Goal: Information Seeking & Learning: Learn about a topic

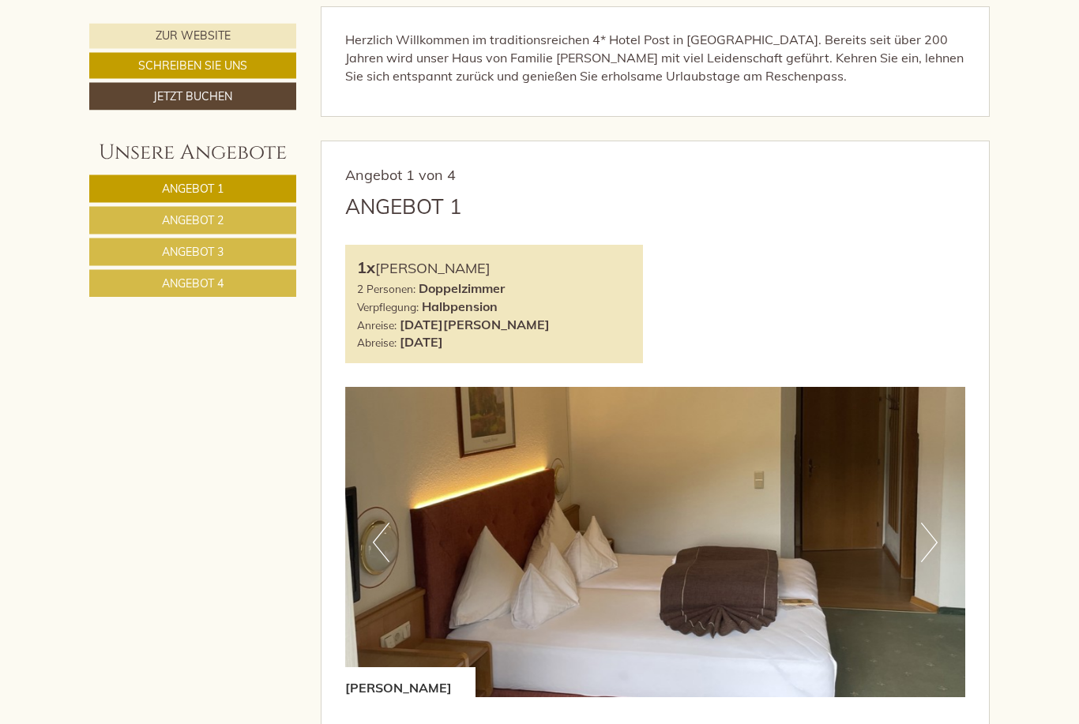
scroll to position [655, 0]
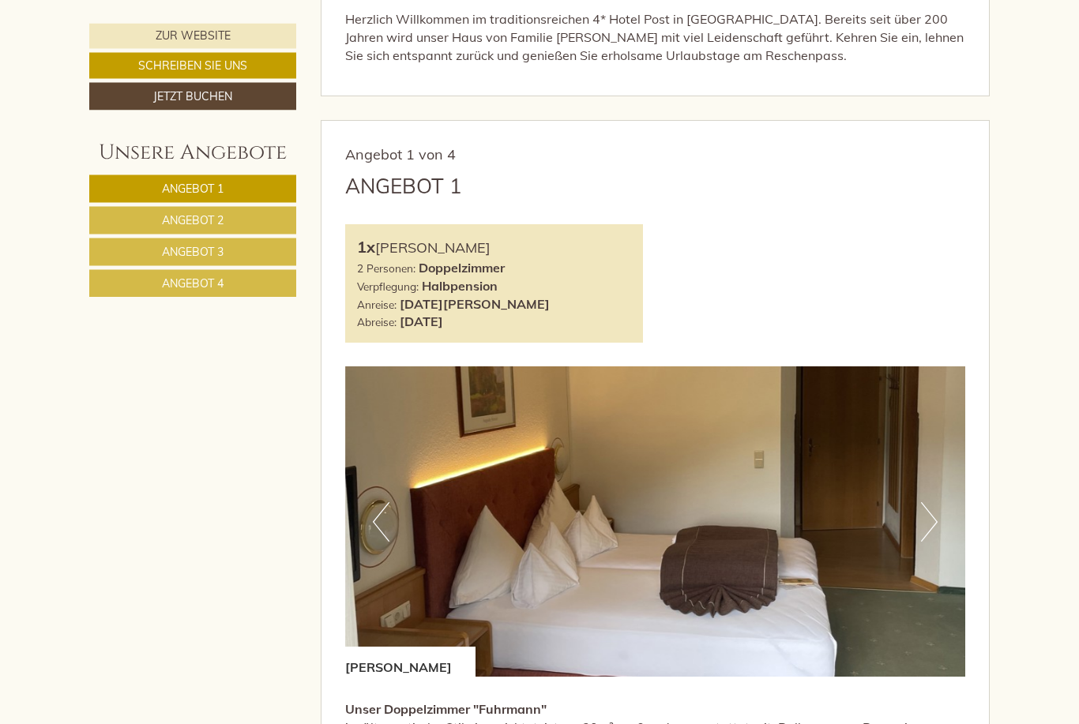
click at [941, 523] on img at bounding box center [655, 522] width 621 height 310
click at [932, 520] on button "Next" at bounding box center [929, 522] width 17 height 39
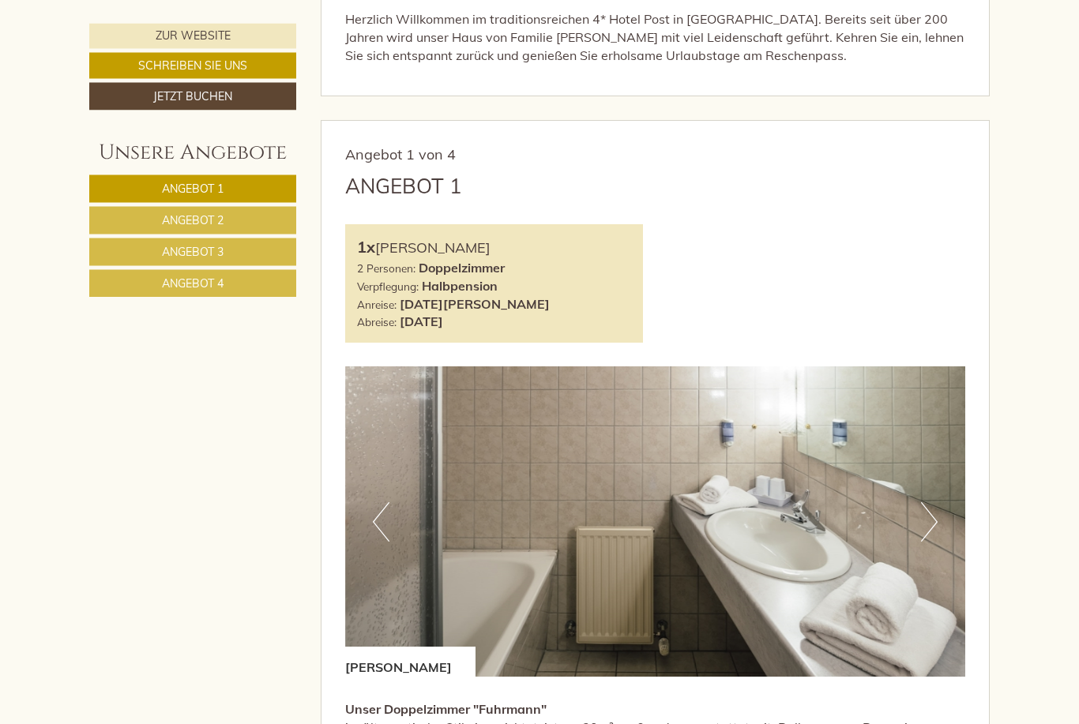
scroll to position [656, 0]
click at [934, 521] on button "Next" at bounding box center [929, 521] width 17 height 39
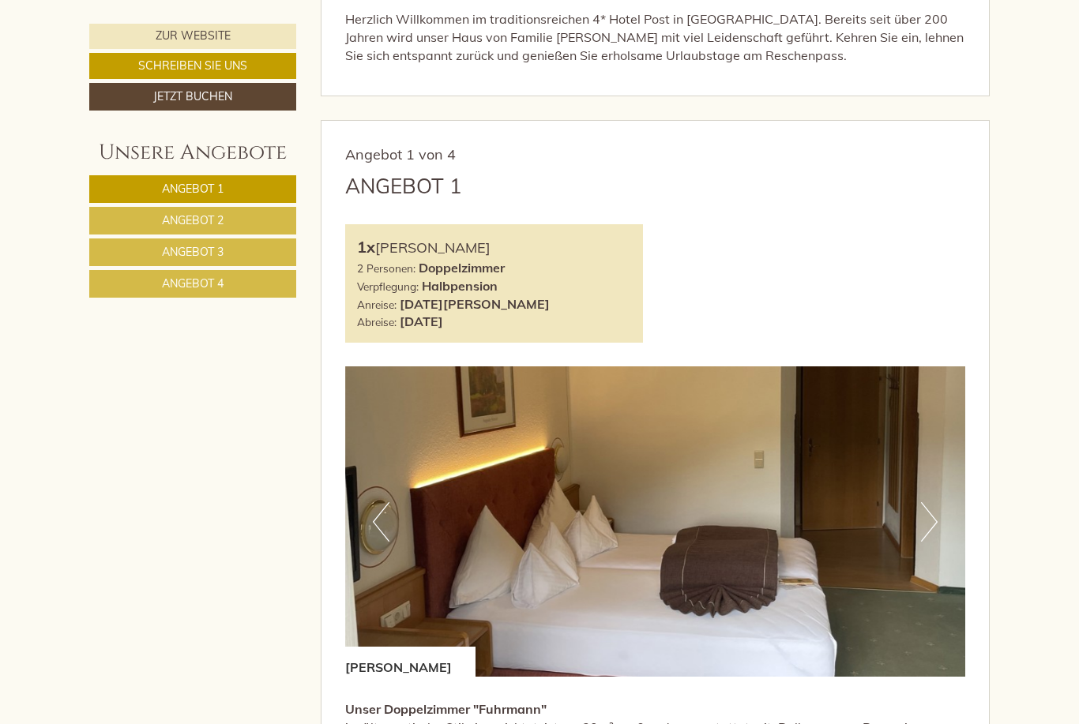
click at [932, 527] on button "Next" at bounding box center [929, 521] width 17 height 39
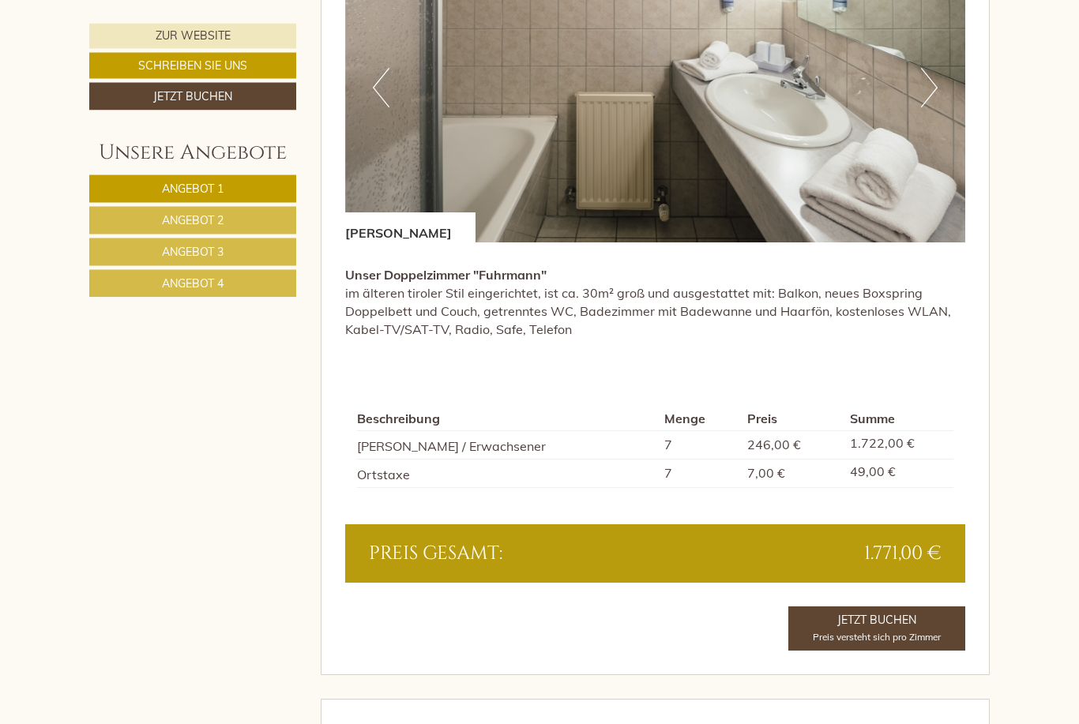
scroll to position [1090, 0]
click at [231, 287] on link "Angebot 4" at bounding box center [192, 284] width 207 height 28
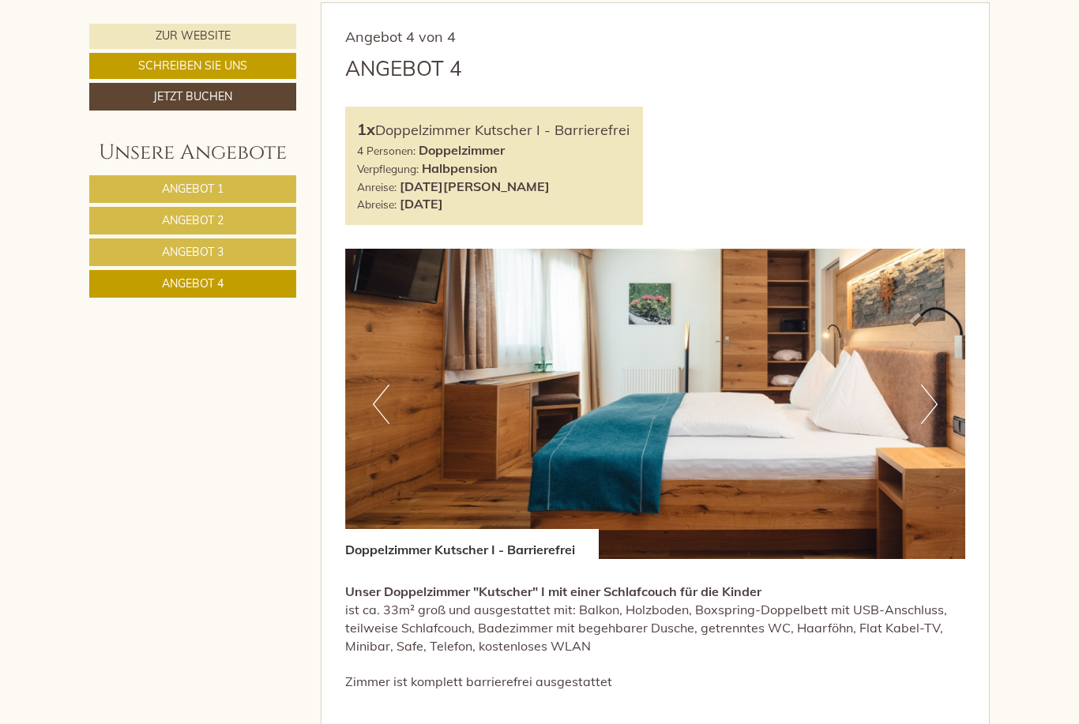
click at [930, 410] on button "Next" at bounding box center [929, 404] width 17 height 39
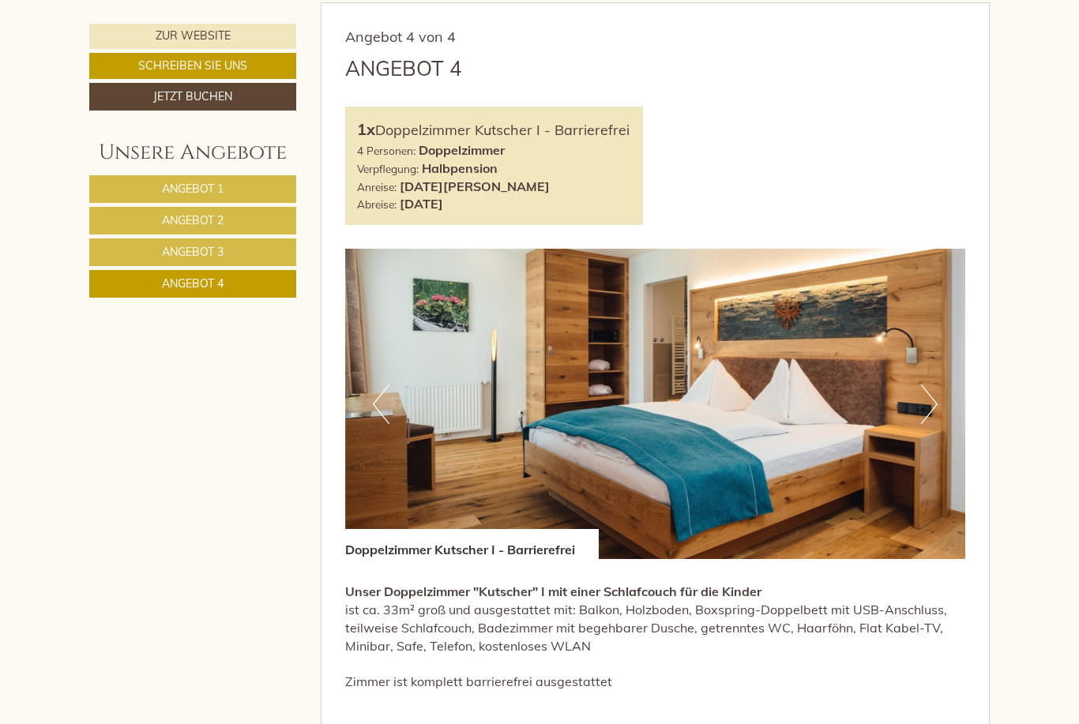
click at [935, 403] on button "Next" at bounding box center [929, 404] width 17 height 39
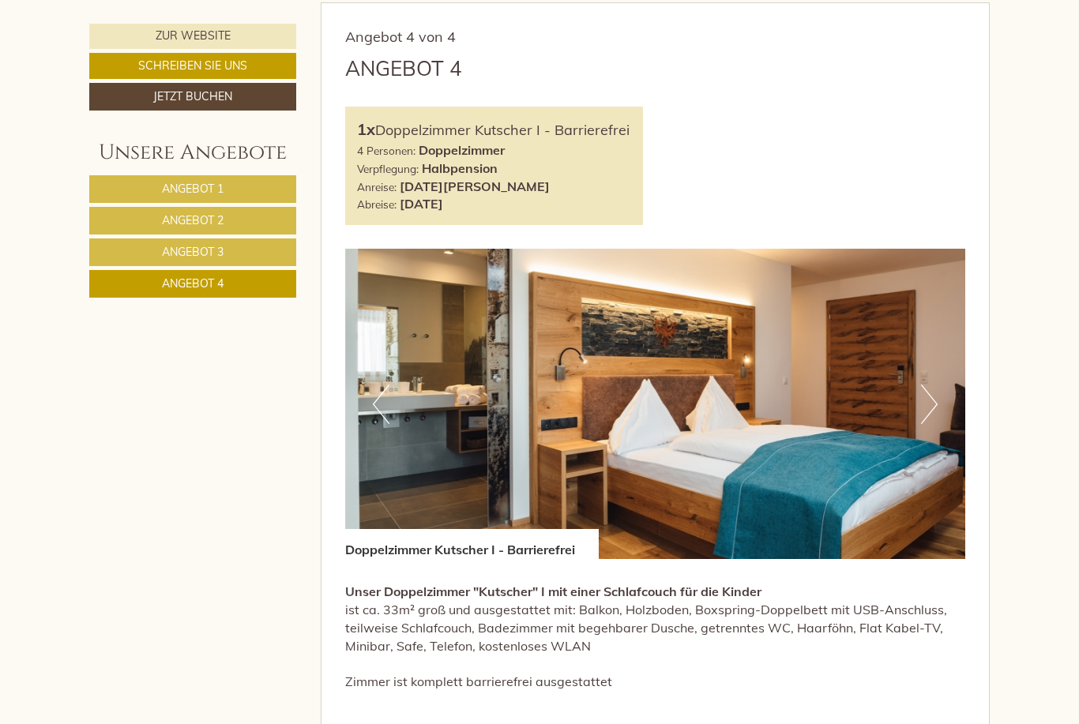
click at [926, 396] on button "Next" at bounding box center [929, 404] width 17 height 39
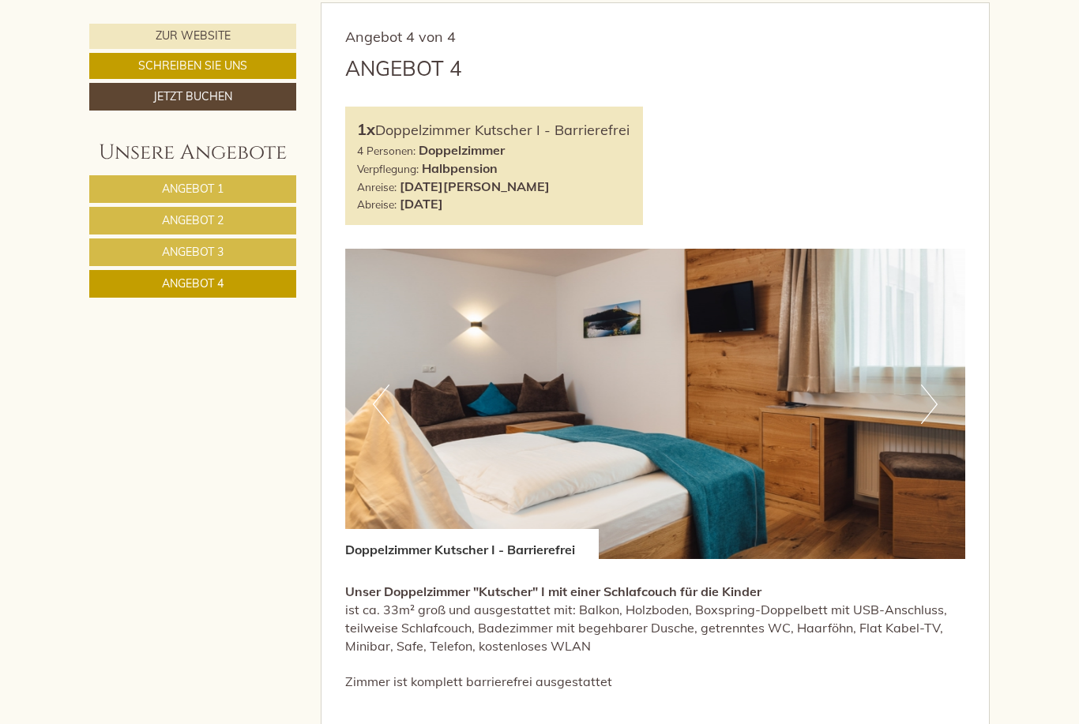
click at [935, 396] on button "Next" at bounding box center [929, 404] width 17 height 39
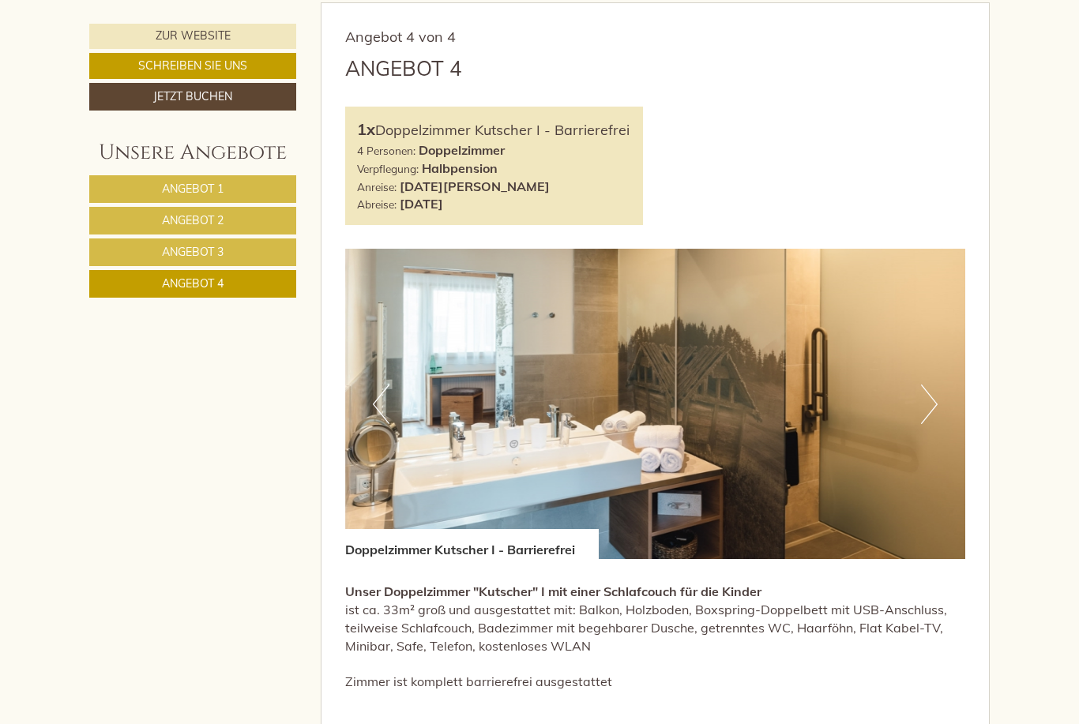
click at [936, 399] on button "Next" at bounding box center [929, 404] width 17 height 39
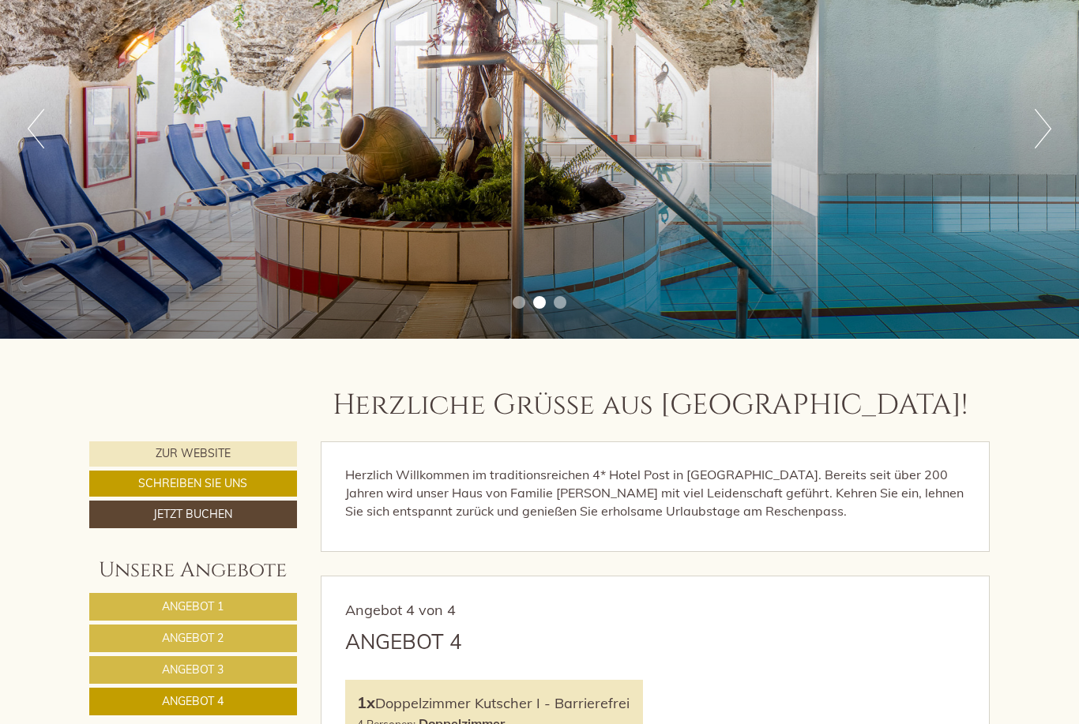
scroll to position [200, 0]
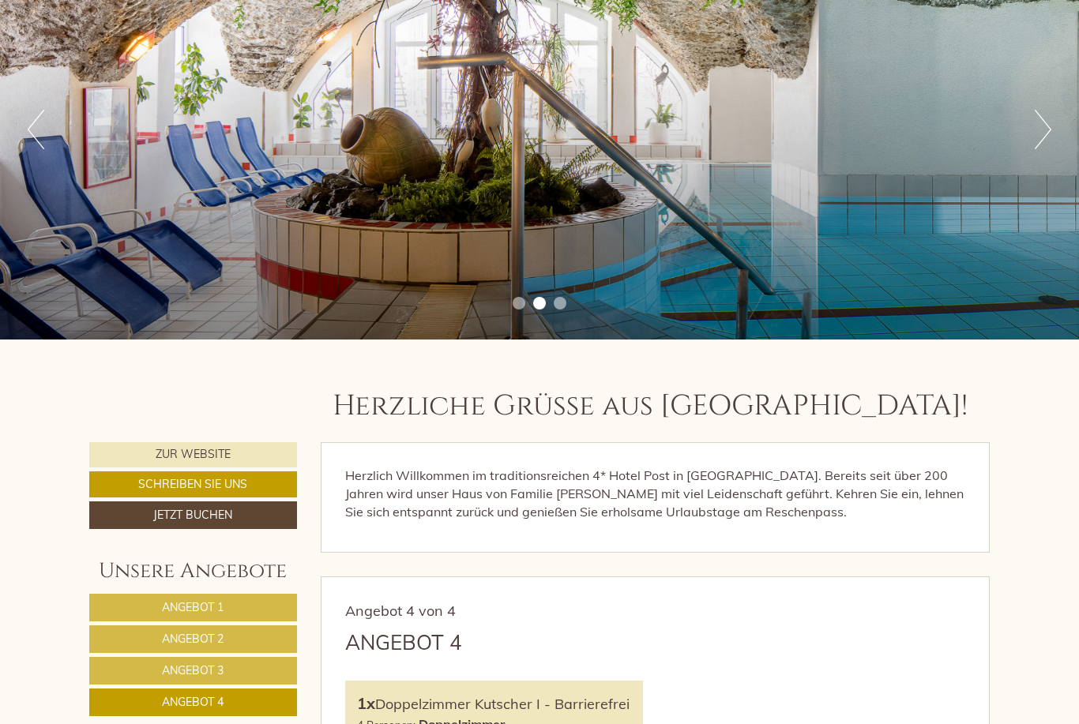
click at [1047, 129] on button "Next" at bounding box center [1042, 129] width 17 height 39
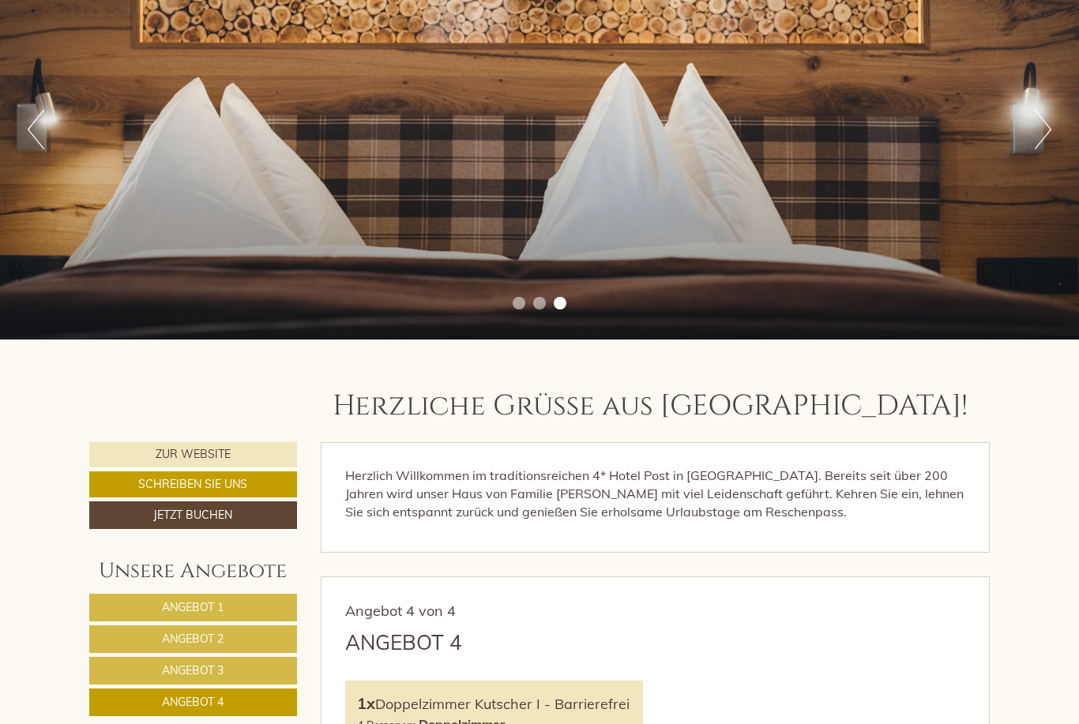
click at [1049, 141] on button "Next" at bounding box center [1042, 129] width 17 height 39
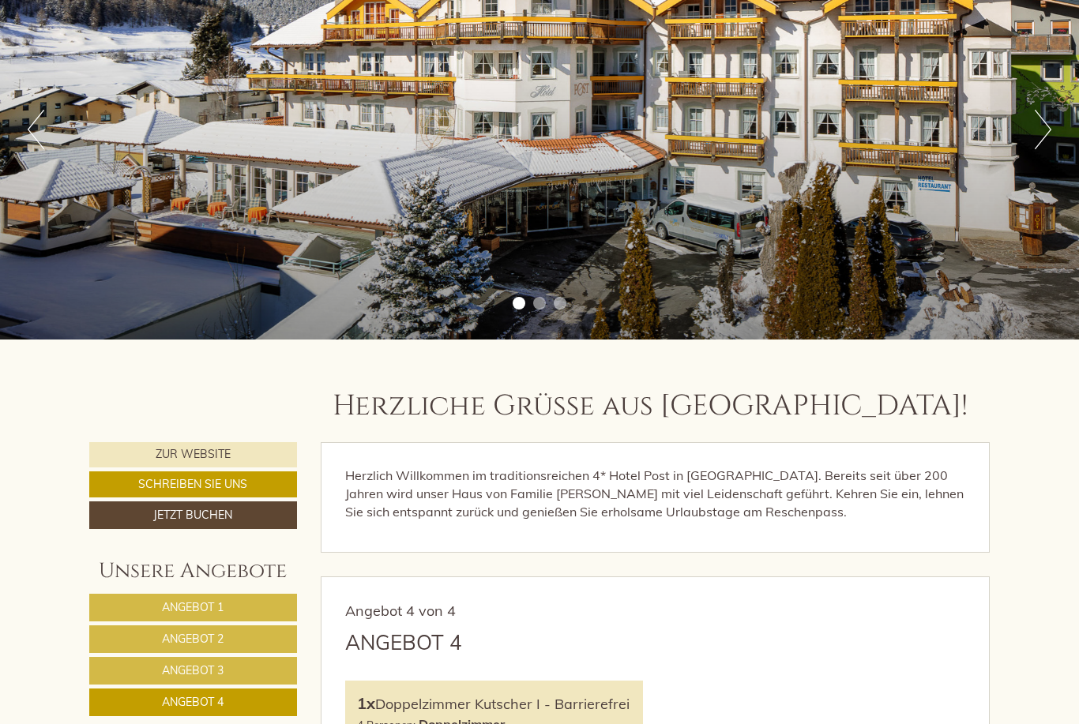
click at [1050, 145] on button "Next" at bounding box center [1042, 129] width 17 height 39
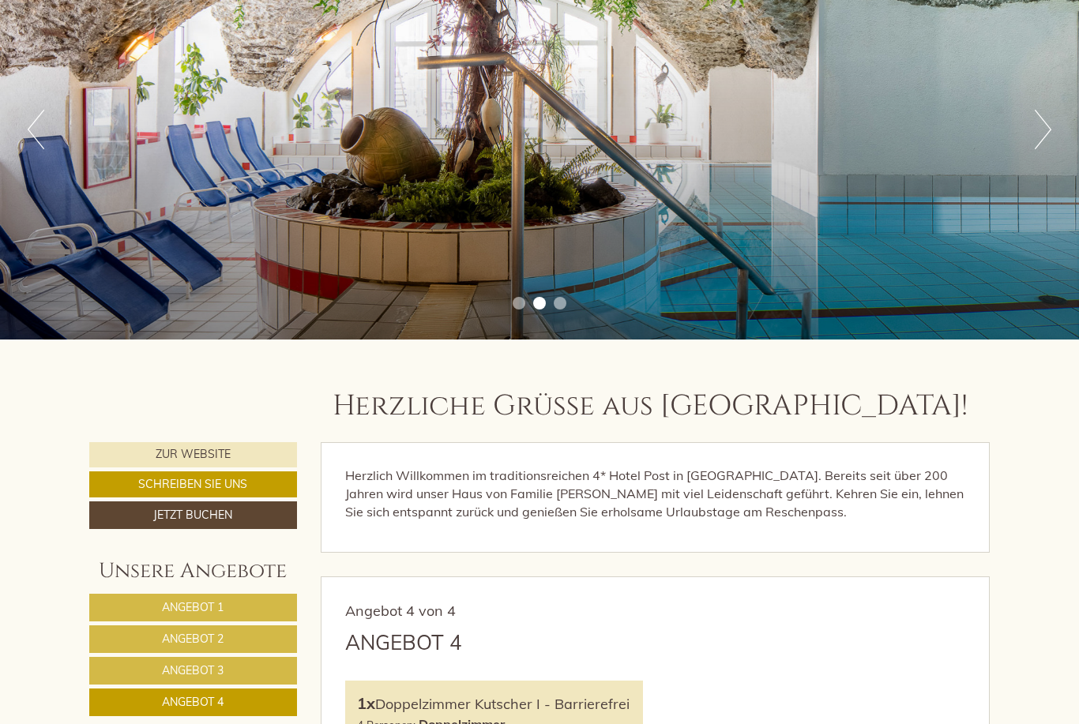
click at [1045, 145] on button "Next" at bounding box center [1042, 129] width 17 height 39
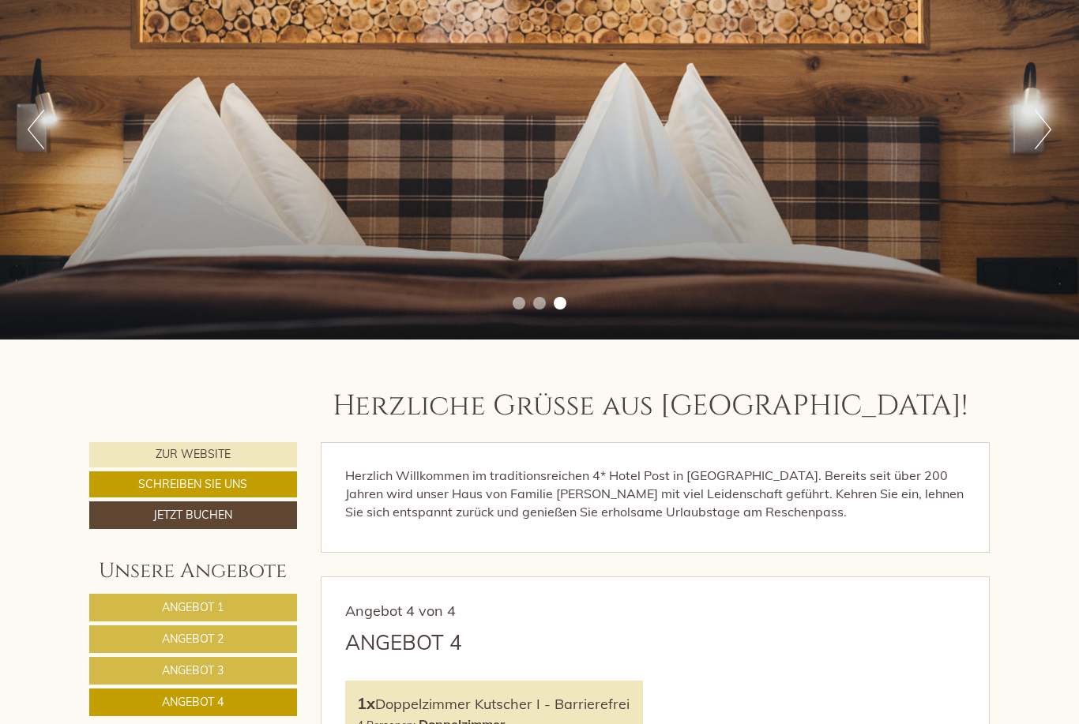
click at [1048, 141] on button "Next" at bounding box center [1042, 129] width 17 height 39
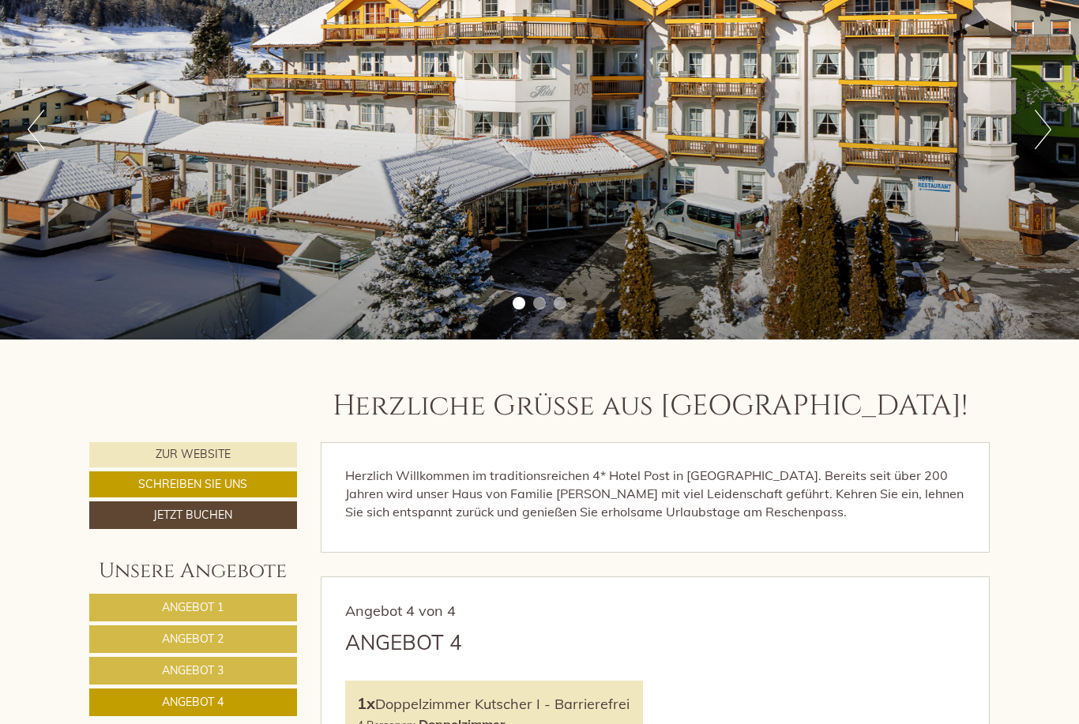
click at [1049, 139] on button "Next" at bounding box center [1042, 129] width 17 height 39
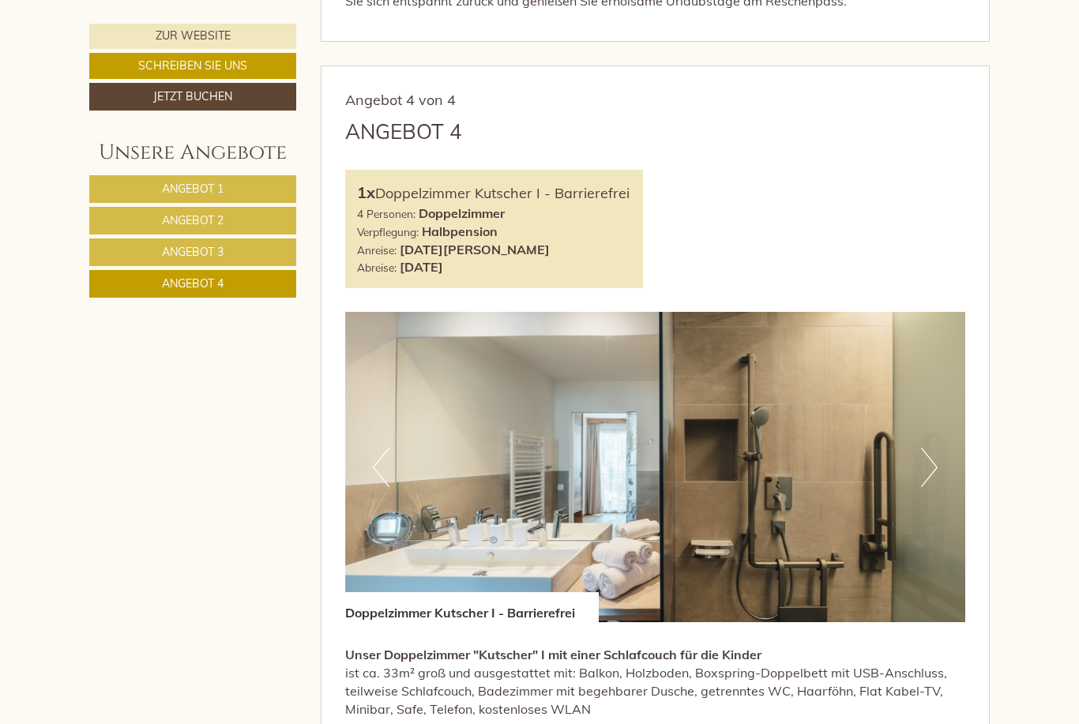
scroll to position [710, 0]
click at [932, 460] on button "Next" at bounding box center [929, 467] width 17 height 39
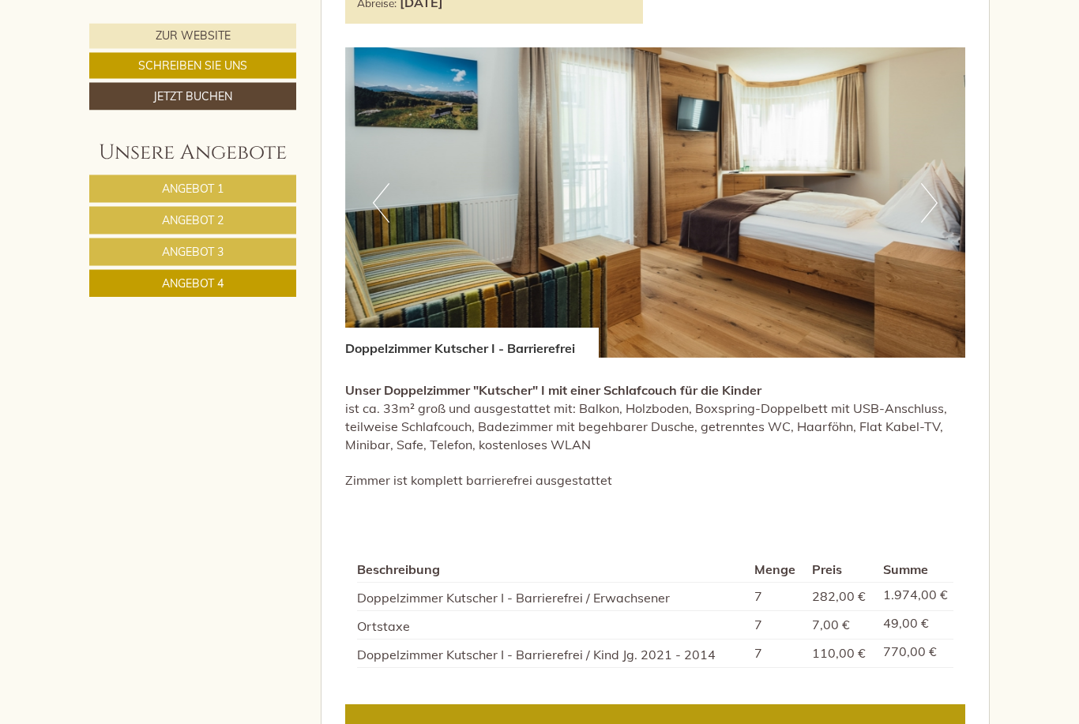
scroll to position [959, 0]
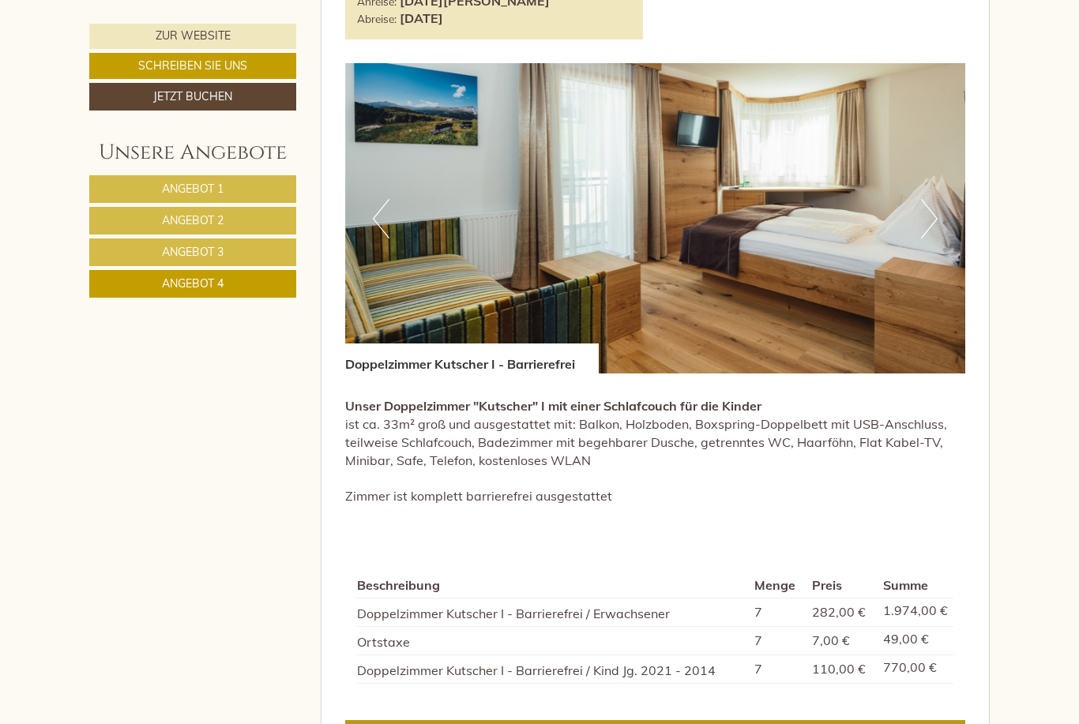
click at [931, 223] on button "Next" at bounding box center [929, 218] width 17 height 39
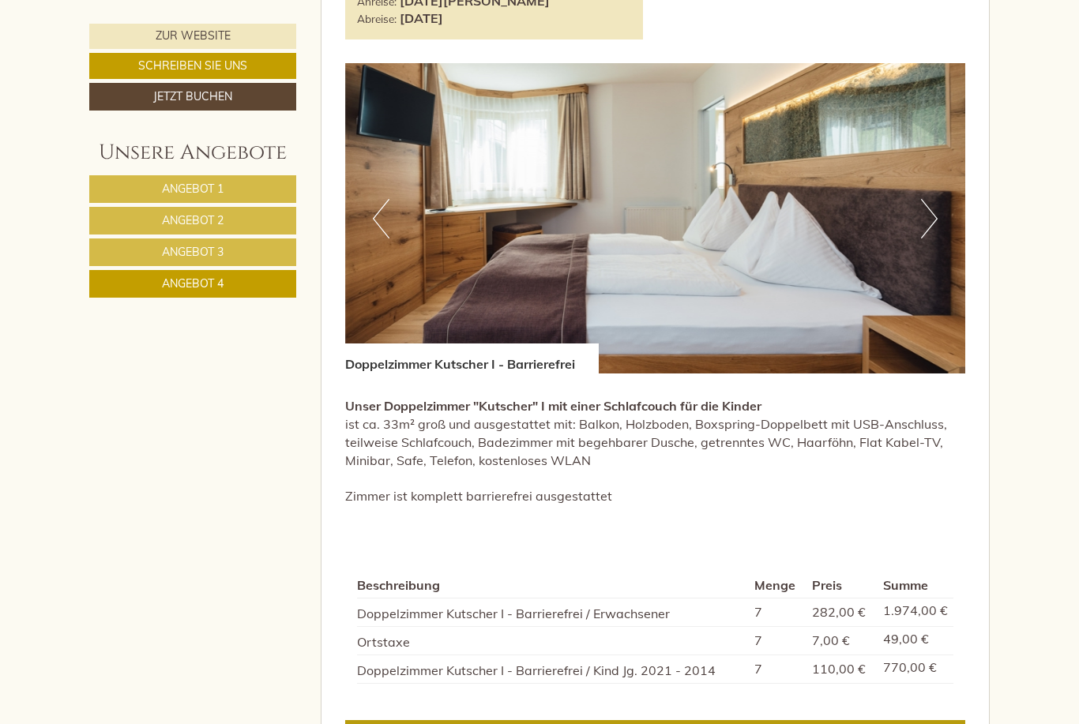
click at [944, 221] on img at bounding box center [655, 218] width 621 height 310
click at [939, 225] on img at bounding box center [655, 218] width 621 height 310
click at [940, 210] on img at bounding box center [655, 218] width 621 height 310
click at [392, 201] on img at bounding box center [655, 218] width 621 height 310
click at [383, 218] on button "Previous" at bounding box center [381, 218] width 17 height 39
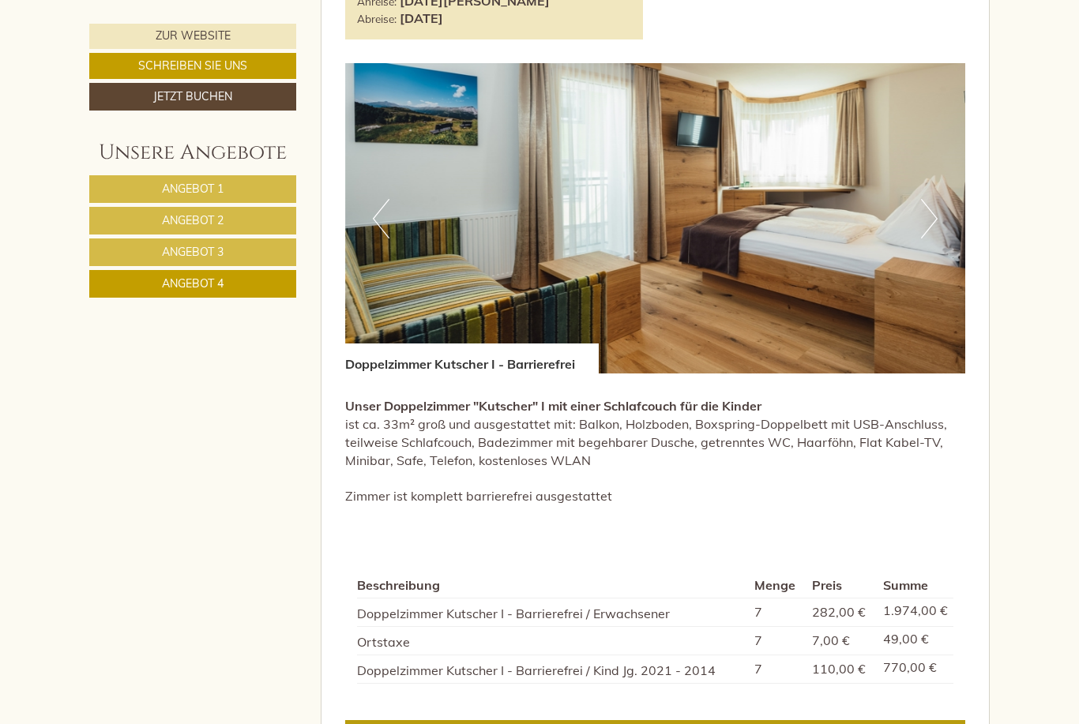
click at [389, 225] on img at bounding box center [655, 218] width 621 height 310
click at [395, 220] on img at bounding box center [655, 218] width 621 height 310
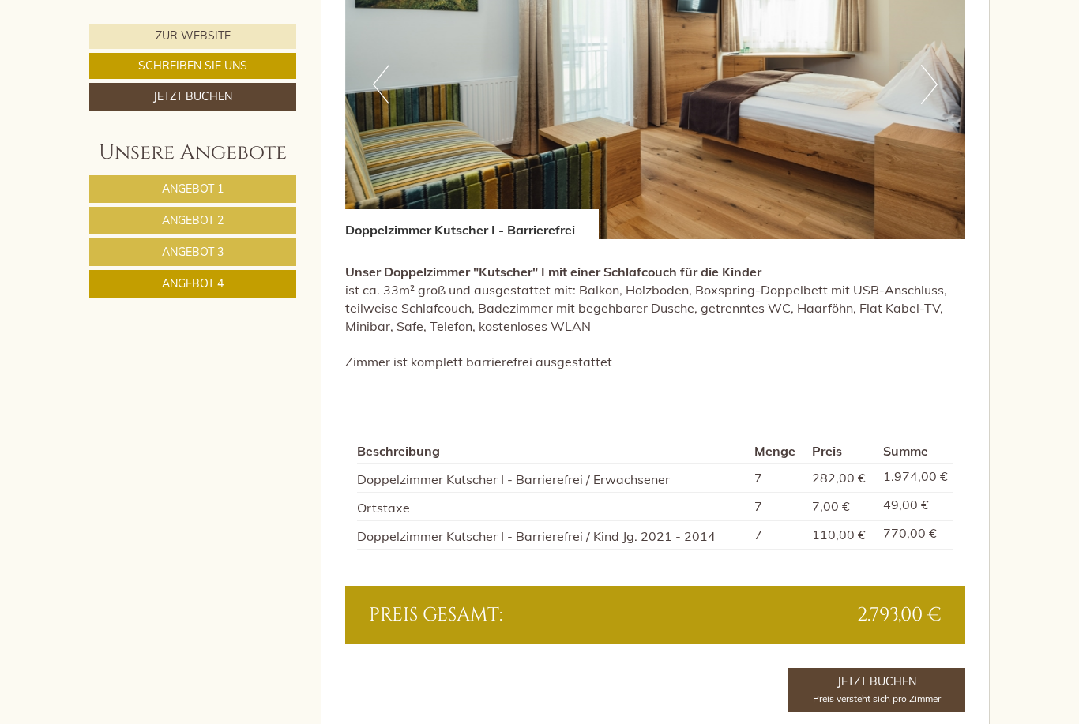
scroll to position [1088, 0]
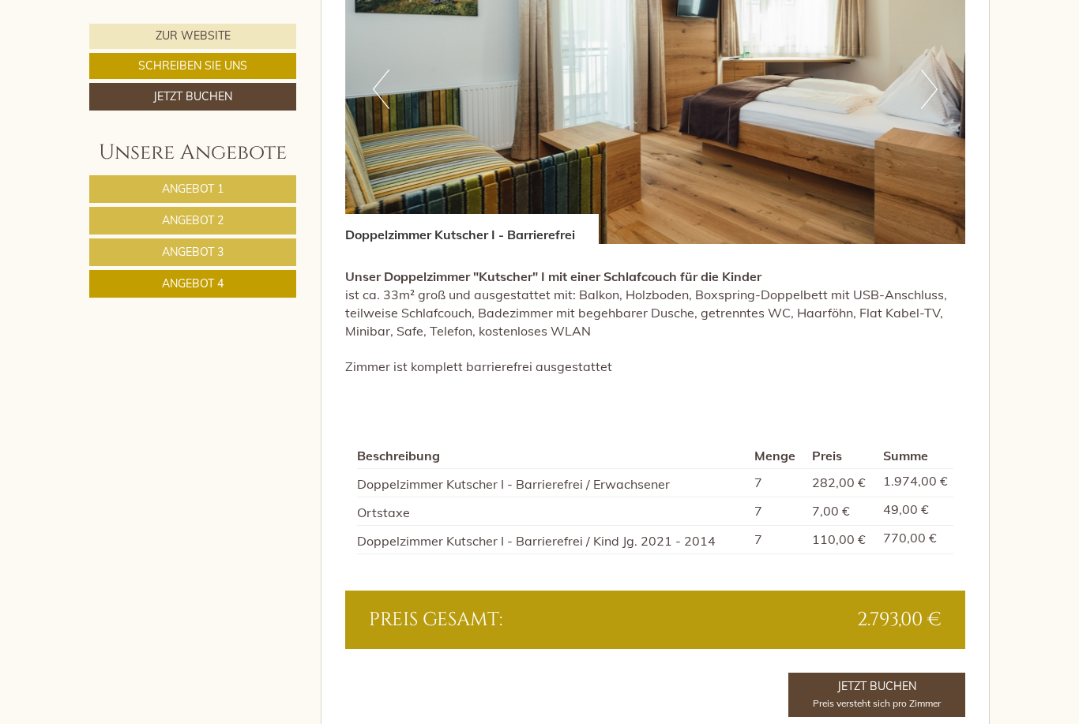
click at [232, 251] on link "Angebot 3" at bounding box center [192, 252] width 207 height 28
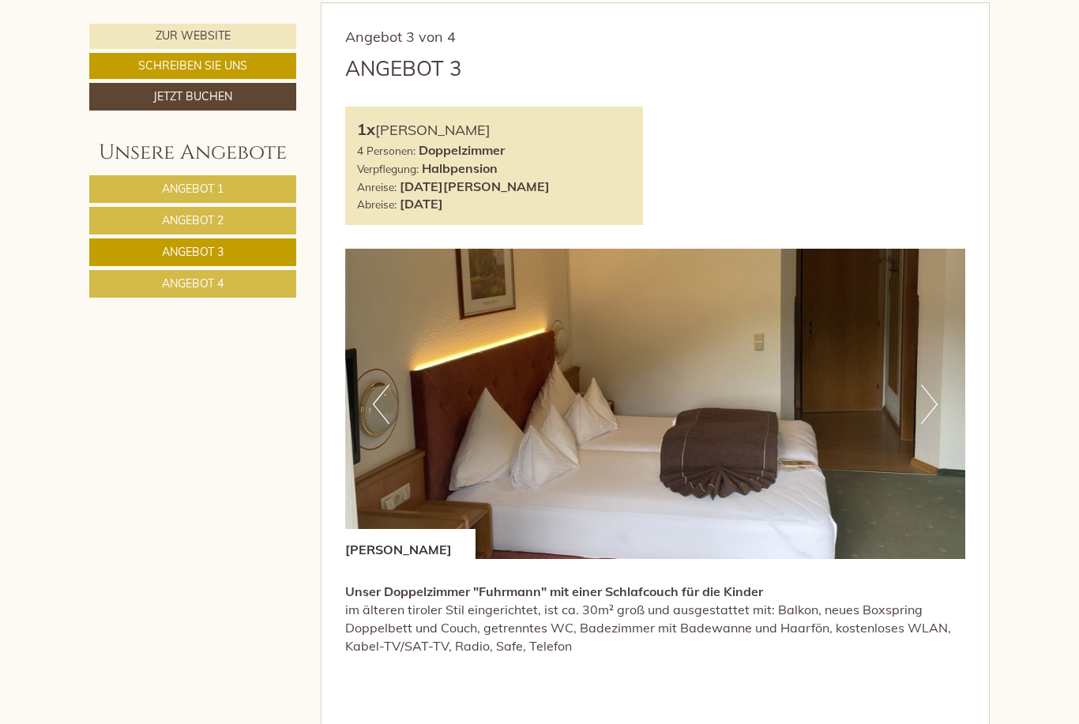
click at [248, 215] on link "Angebot 2" at bounding box center [192, 221] width 207 height 28
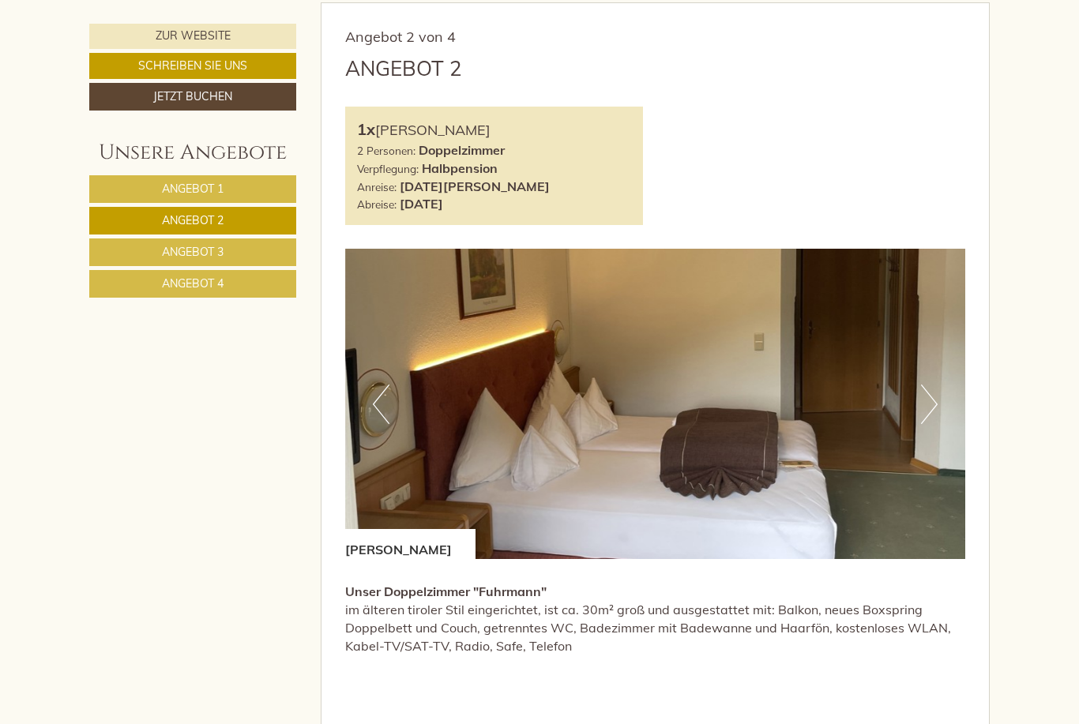
click at [246, 250] on link "Angebot 3" at bounding box center [192, 252] width 207 height 28
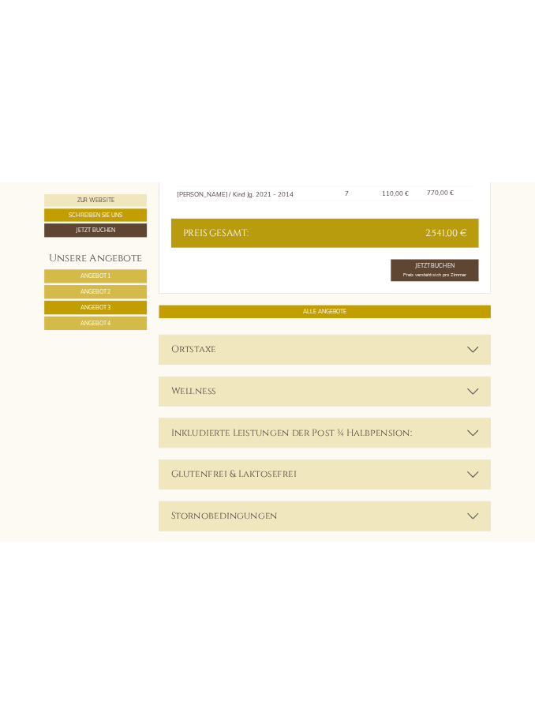
scroll to position [1745, 0]
